Goal: Task Accomplishment & Management: Manage account settings

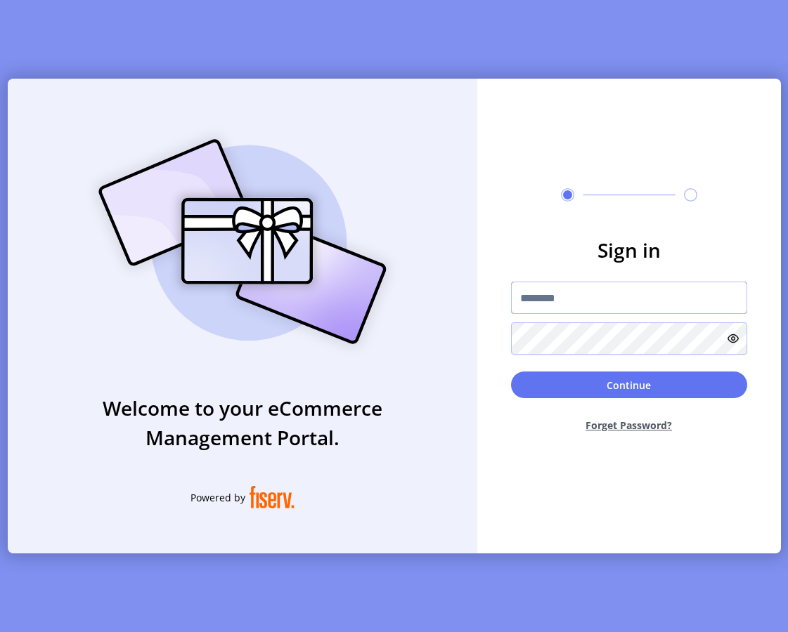
click at [535, 298] on input "text" at bounding box center [629, 298] width 236 height 32
type input "**********"
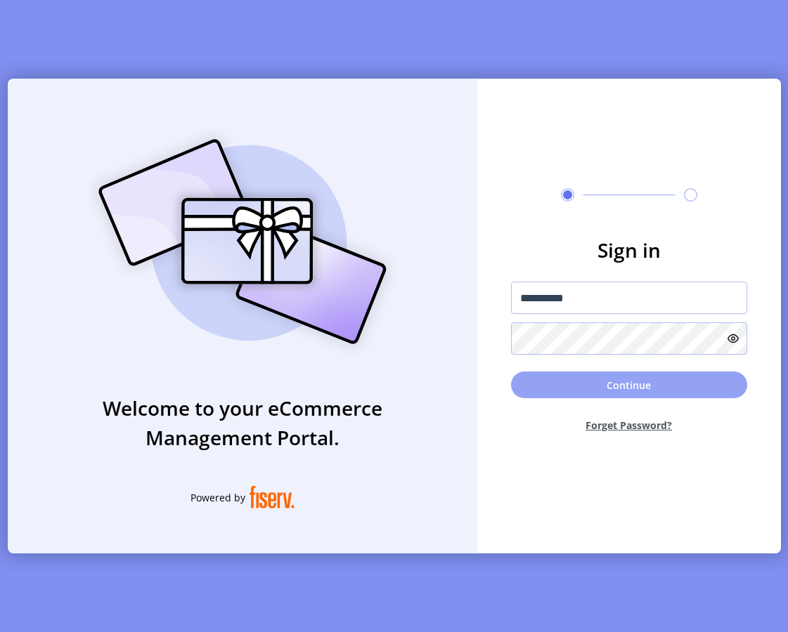
click at [532, 384] on button "Continue" at bounding box center [629, 385] width 236 height 27
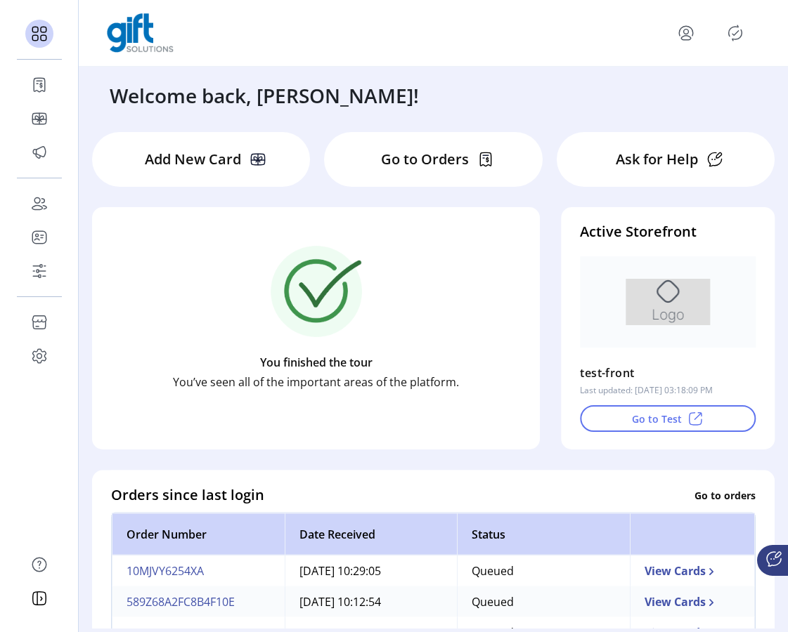
click at [734, 33] on icon "Publisher Panel" at bounding box center [735, 33] width 22 height 22
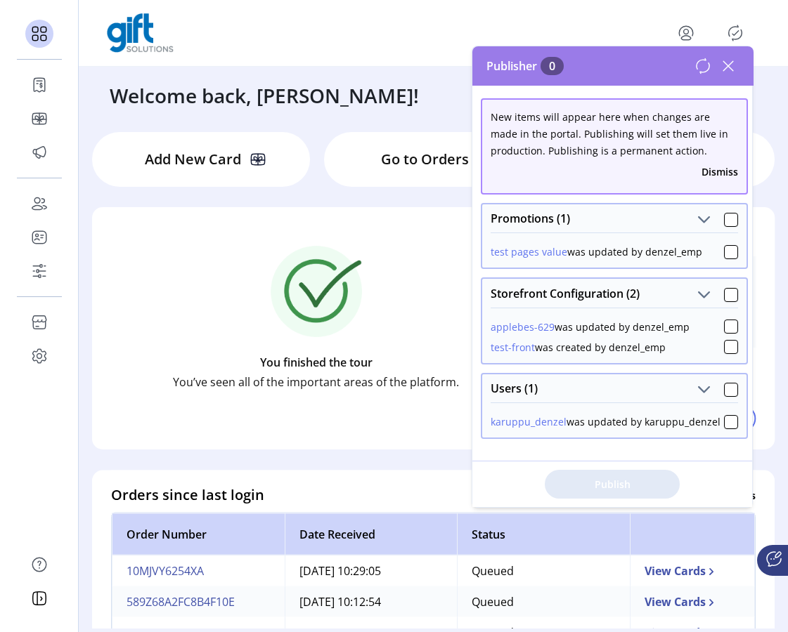
click at [704, 67] on icon at bounding box center [702, 66] width 17 height 17
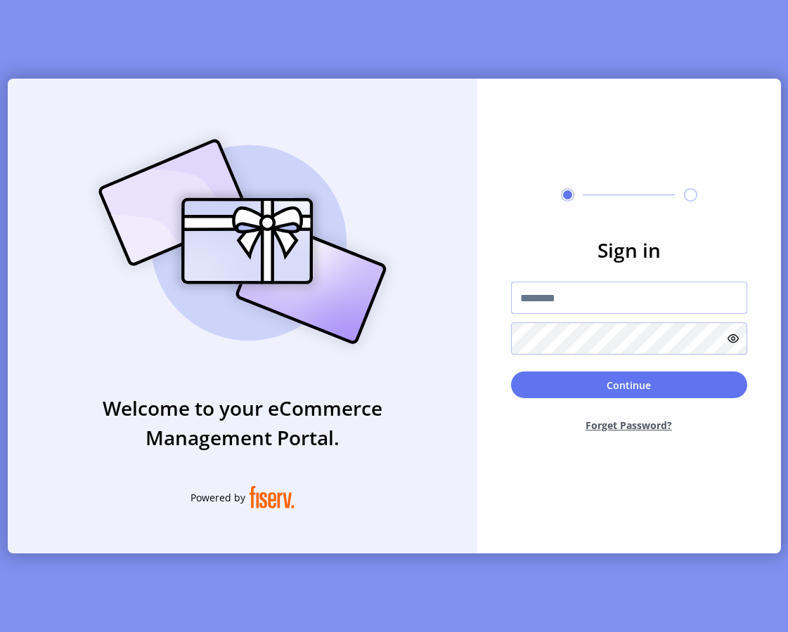
click at [591, 294] on input "text" at bounding box center [629, 298] width 236 height 32
click at [553, 294] on input "text" at bounding box center [629, 298] width 236 height 32
type input "**********"
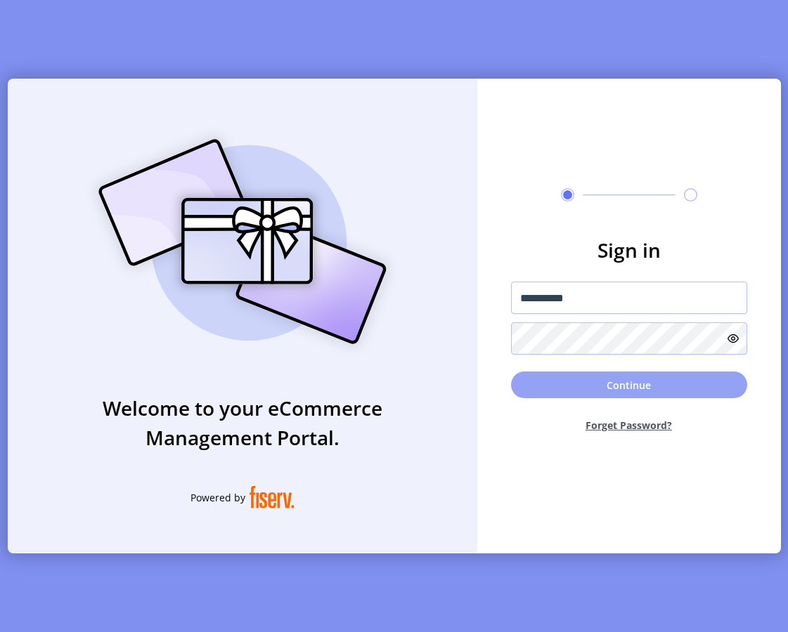
click at [544, 386] on button "Continue" at bounding box center [629, 385] width 236 height 27
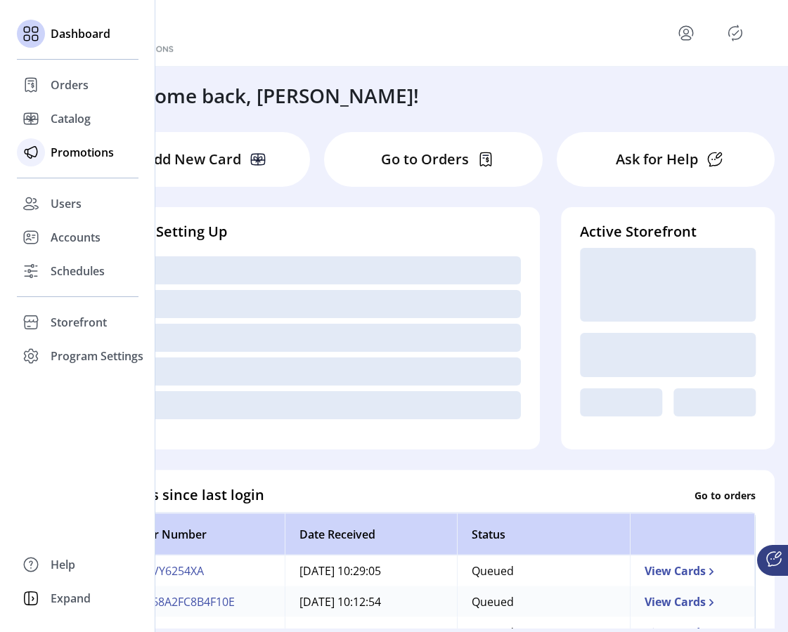
click at [59, 159] on span "Promotions" at bounding box center [82, 152] width 63 height 17
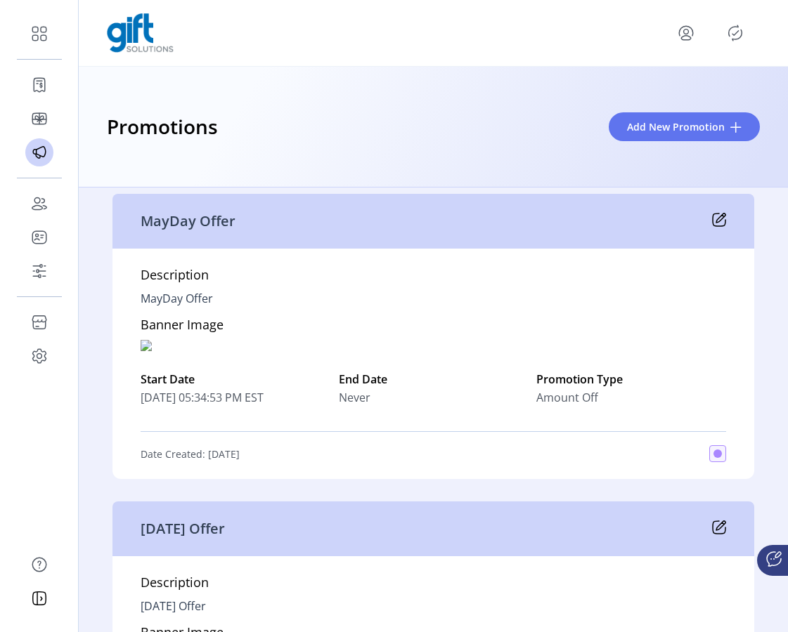
scroll to position [372, 0]
